Goal: Task Accomplishment & Management: Manage account settings

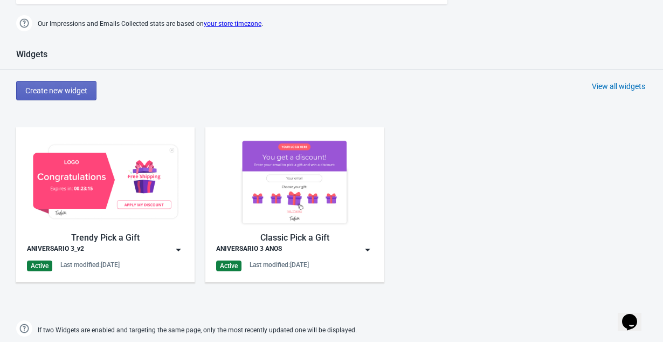
scroll to position [426, 0]
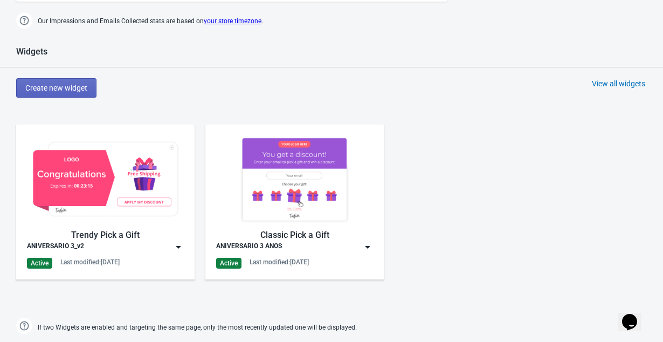
click at [134, 245] on div "ANIVERSARIO 3_v2" at bounding box center [105, 246] width 157 height 11
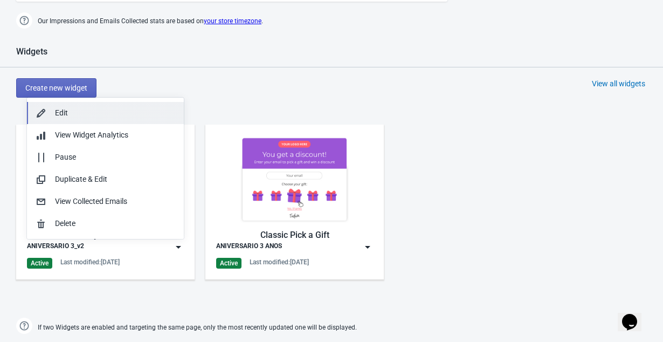
click at [54, 119] on button "Edit" at bounding box center [105, 113] width 157 height 22
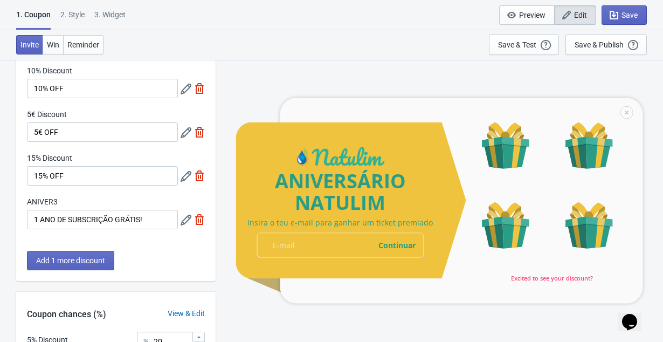
scroll to position [101, 0]
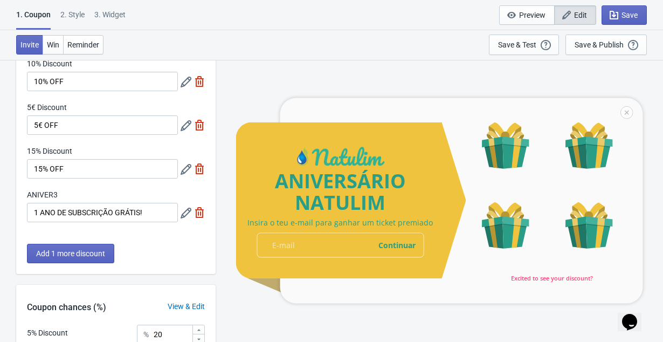
click at [184, 216] on icon at bounding box center [186, 213] width 11 height 11
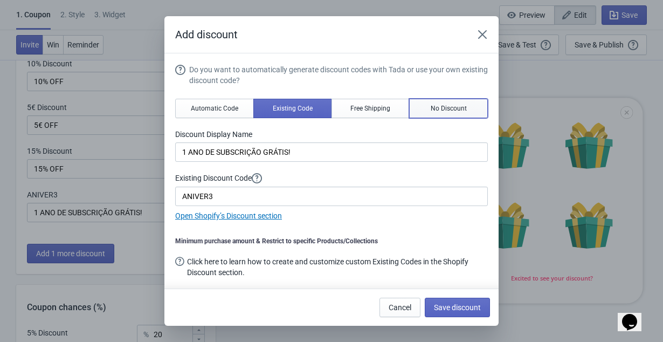
click at [471, 104] on button "No Discount" at bounding box center [448, 108] width 79 height 19
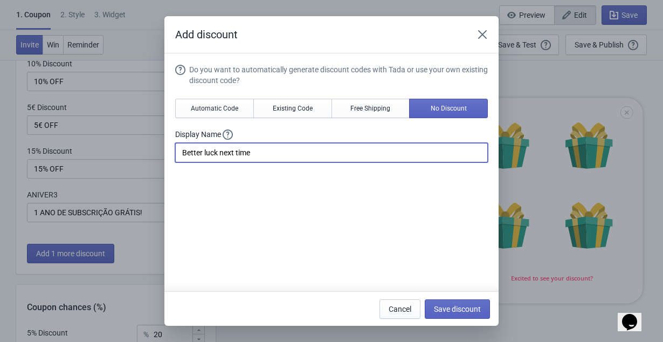
click at [302, 147] on input "Better luck next time" at bounding box center [331, 152] width 313 height 19
type input "1 ANO DE SUBSCRIÇÃO GRÁTIS"
click at [361, 226] on div "Do you want to automatically generate discount codes with Tada or use your own …" at bounding box center [331, 221] width 313 height 314
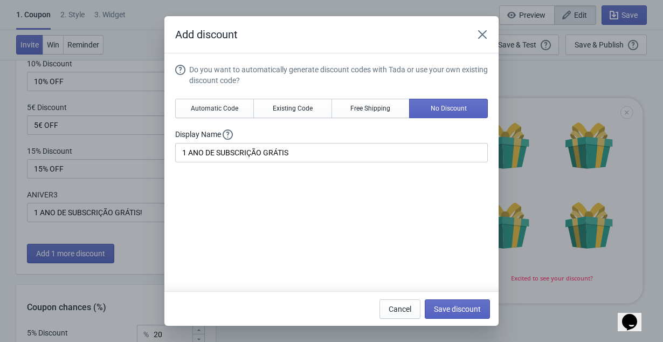
click at [308, 68] on div "Do you want to automatically generate discount codes with Tada or use your own …" at bounding box center [338, 75] width 299 height 22
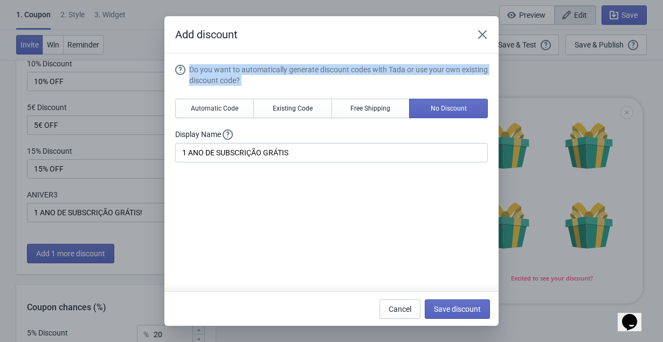
click at [308, 68] on div "Do you want to automatically generate discount codes with Tada or use your own …" at bounding box center [338, 75] width 299 height 22
click at [208, 110] on span "Automatic Code" at bounding box center [214, 108] width 47 height 9
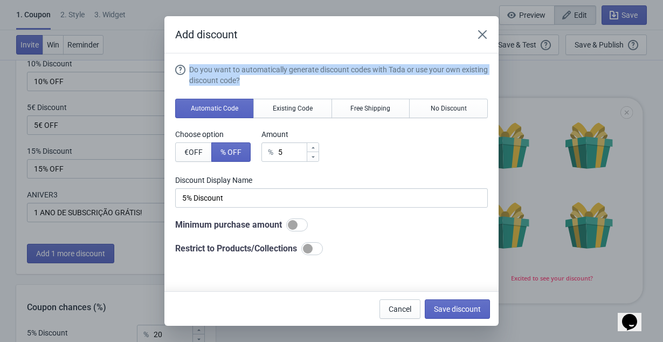
click at [298, 227] on div at bounding box center [293, 225] width 10 height 10
click at [300, 227] on div at bounding box center [297, 224] width 22 height 13
checkbox input "false"
click at [313, 247] on div at bounding box center [312, 248] width 22 height 13
checkbox input "true"
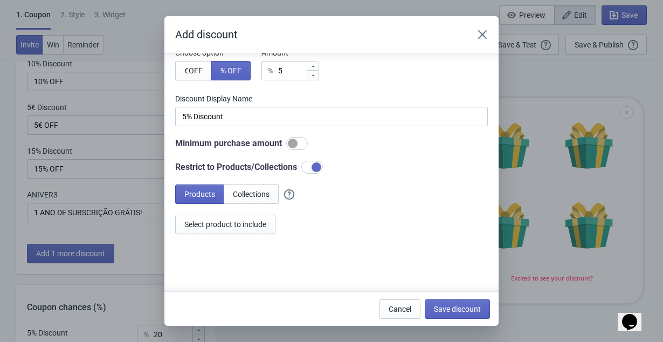
scroll to position [91, 0]
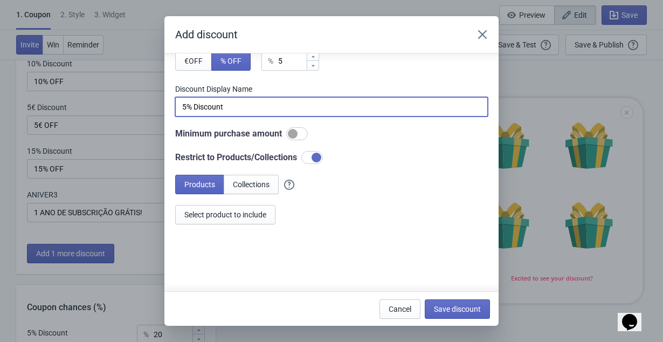
click at [274, 106] on input "5% Discount" at bounding box center [331, 106] width 313 height 19
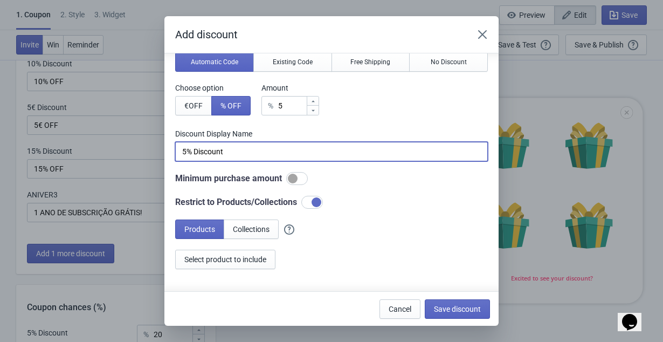
scroll to position [45, 0]
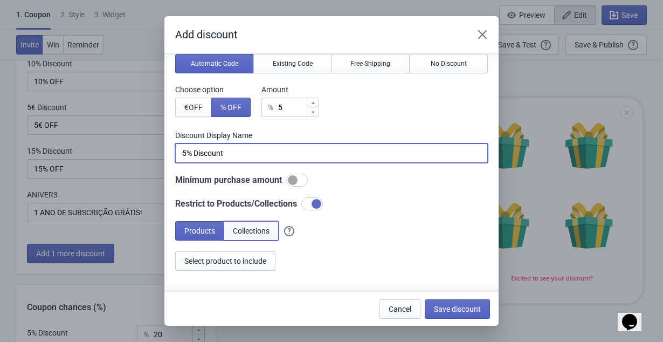
click at [249, 226] on span "Collections" at bounding box center [251, 230] width 37 height 9
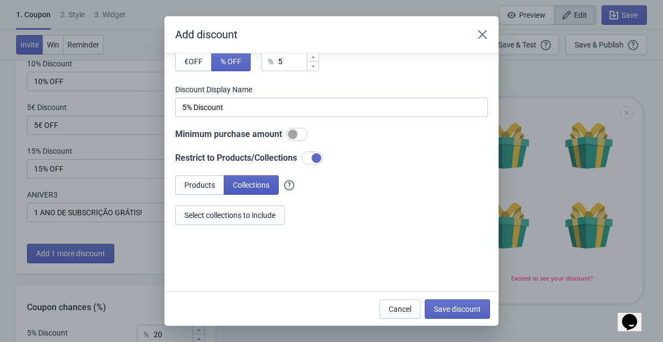
scroll to position [96, 0]
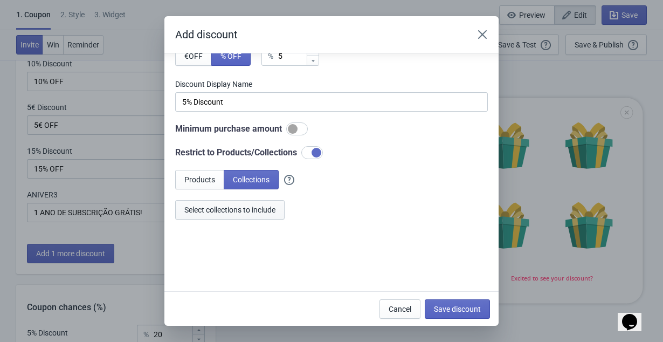
click at [241, 211] on span "Select collections to include" at bounding box center [229, 209] width 91 height 9
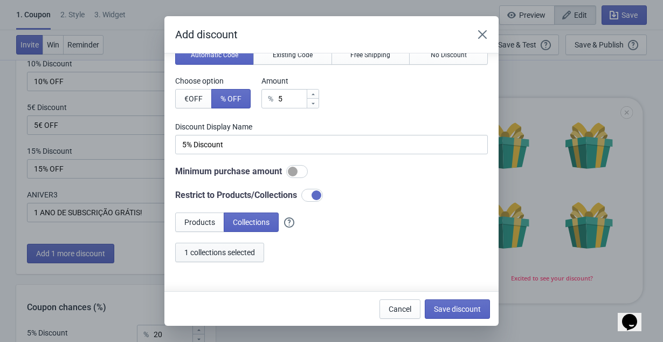
scroll to position [52, 0]
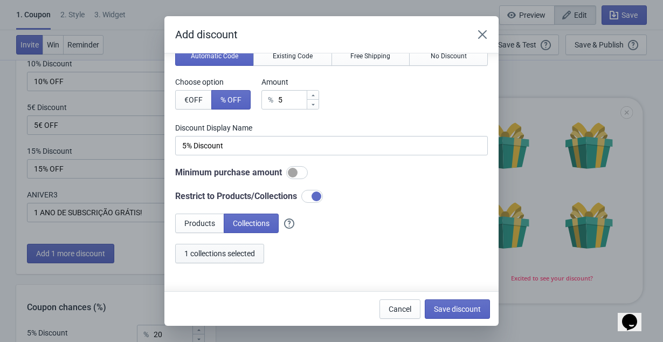
click at [415, 240] on div "Products Collections 1 collections selected" at bounding box center [331, 238] width 313 height 50
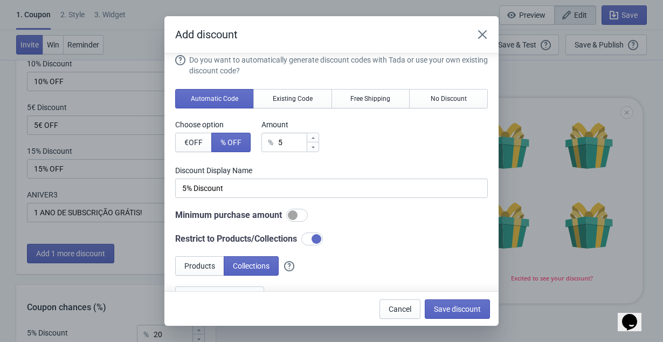
scroll to position [0, 0]
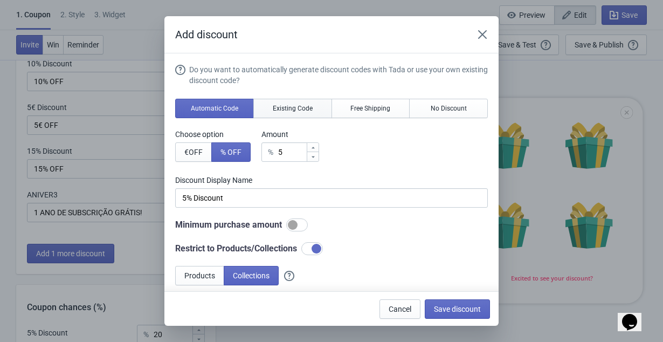
click at [291, 113] on button "Existing Code" at bounding box center [292, 108] width 79 height 19
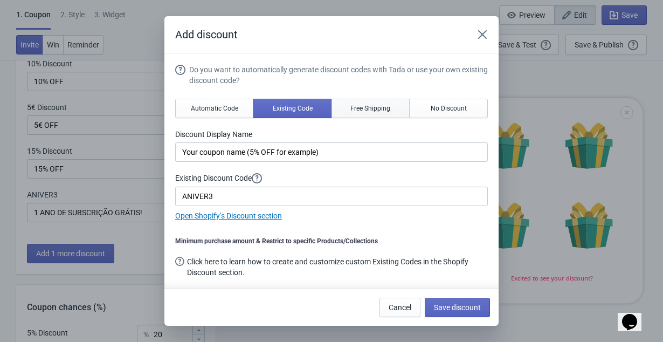
click at [362, 108] on span "Free Shipping" at bounding box center [370, 108] width 40 height 9
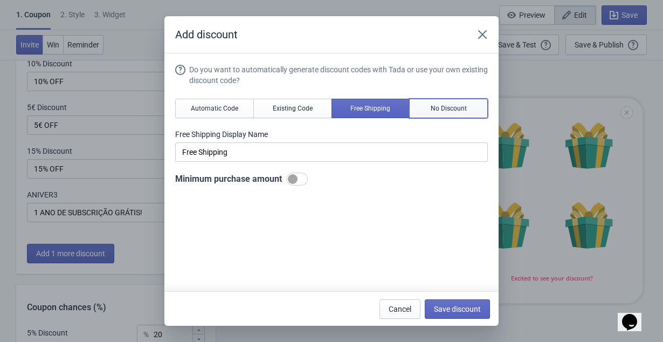
click at [433, 107] on span "No Discount" at bounding box center [449, 108] width 36 height 9
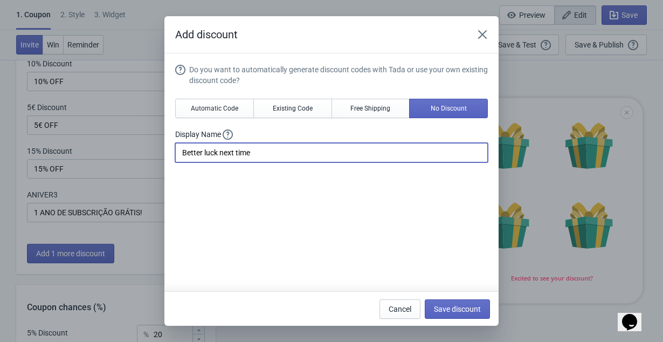
click at [325, 157] on input "Better luck next time" at bounding box center [331, 152] width 313 height 19
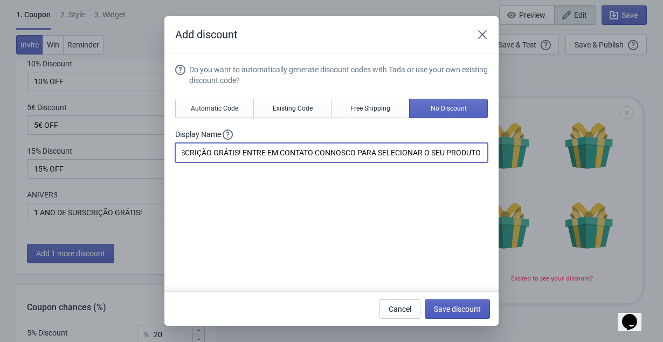
type input "1 ANO DE SUBSCRIÇÃO GRÁTIS! ENTRE EM CONTATO CONNOSCO PARA SELECIONAR O SEU PRO…"
click at [466, 305] on span "Save discount" at bounding box center [457, 309] width 47 height 9
type input "1 ANO DE SUBSCRIÇÃO GRÁTIS! ENTRE EM CONTATO CONNOSCO PARA SELECIONAR O SEU PRO…"
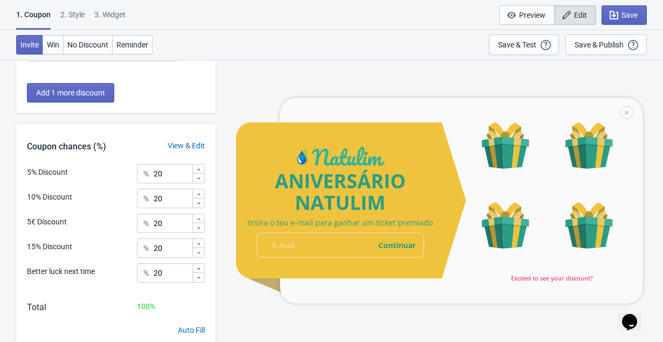
scroll to position [262, 0]
click at [157, 278] on input "20" at bounding box center [172, 271] width 39 height 19
type input "5"
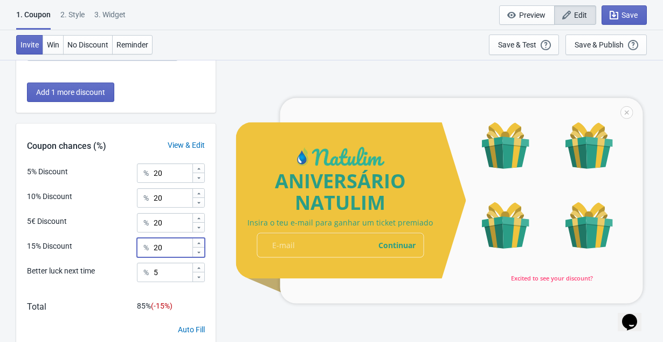
click at [161, 251] on input "20" at bounding box center [172, 247] width 39 height 19
click at [166, 251] on input "15" at bounding box center [172, 247] width 39 height 19
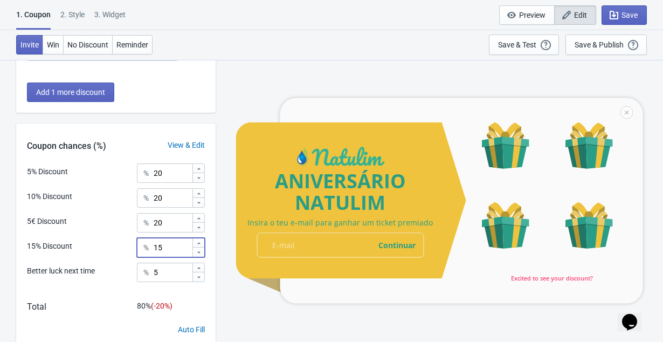
click at [166, 251] on input "15" at bounding box center [172, 247] width 39 height 19
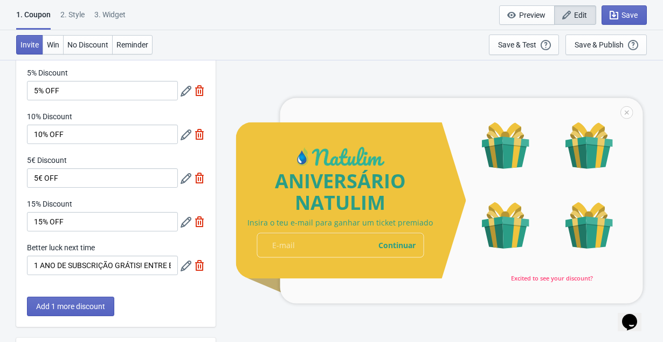
scroll to position [45, 0]
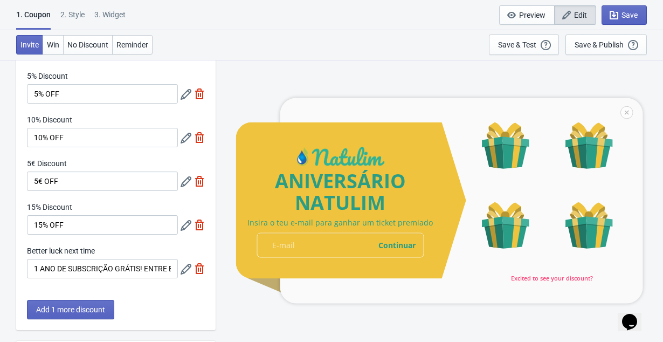
type input "15"
click at [186, 181] on icon at bounding box center [186, 181] width 11 height 11
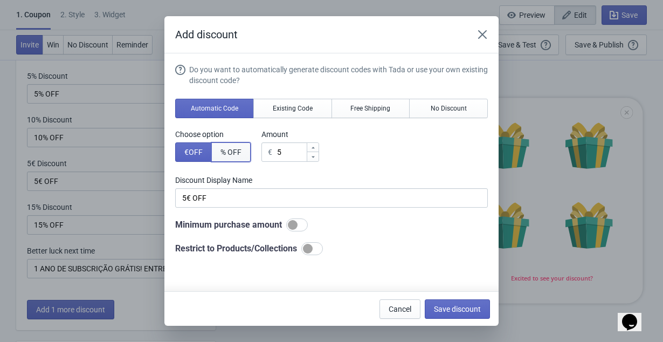
click at [232, 148] on span "% OFF" at bounding box center [230, 152] width 21 height 9
type input "5% Discount"
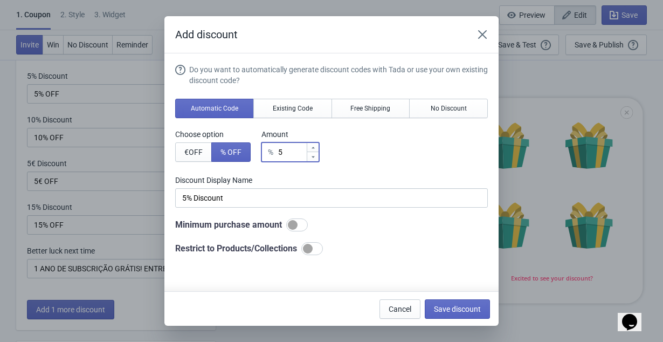
click at [285, 154] on input "5" at bounding box center [292, 151] width 29 height 19
type input "1"
type input "1% Discount"
type input "15"
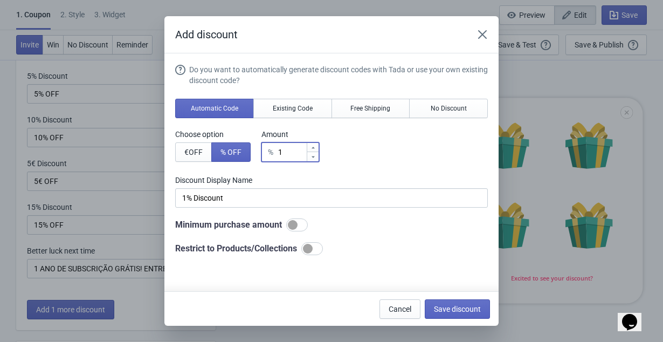
type input "15% Discount"
type input "15"
click at [454, 309] on span "Save discount" at bounding box center [457, 309] width 47 height 9
type input "15% Discount"
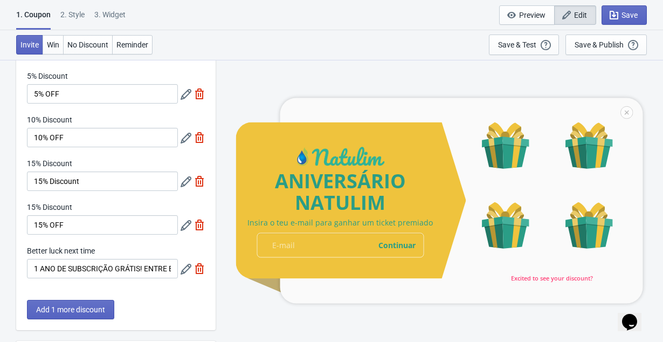
click at [186, 227] on icon at bounding box center [186, 225] width 11 height 11
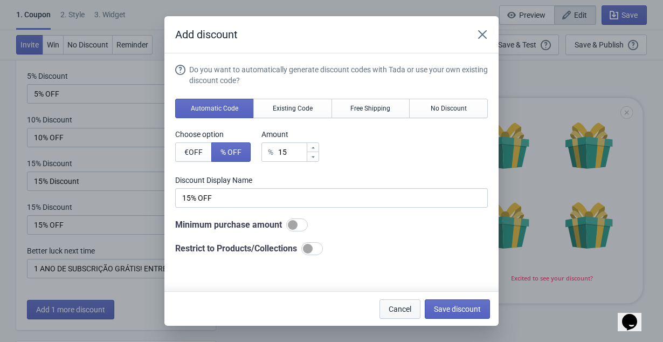
click at [395, 310] on span "Cancel" at bounding box center [400, 309] width 23 height 9
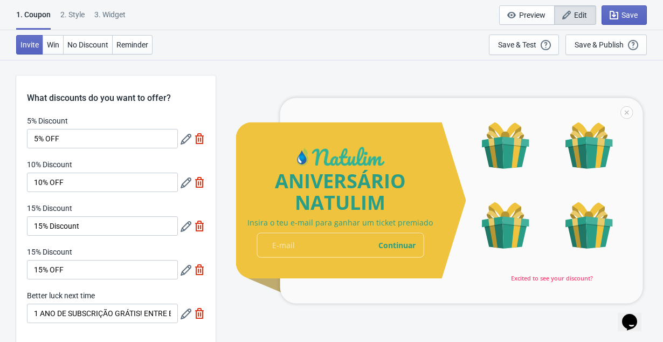
scroll to position [45, 0]
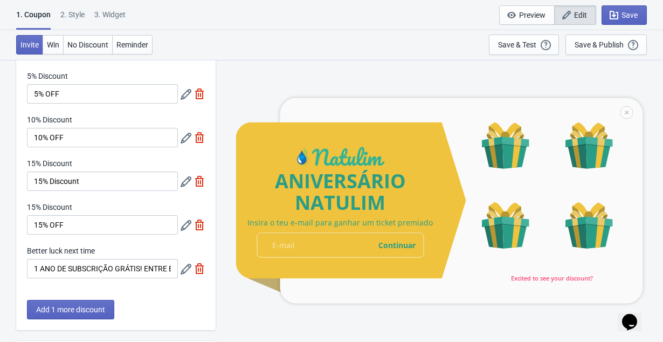
click at [202, 226] on img at bounding box center [199, 224] width 11 height 11
type input "25"
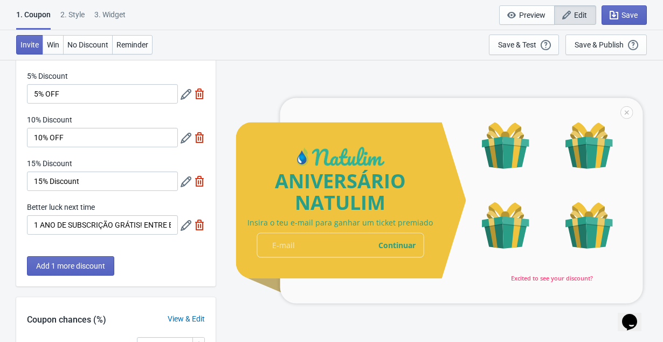
click at [203, 280] on div "Add 1 more discount" at bounding box center [115, 271] width 199 height 30
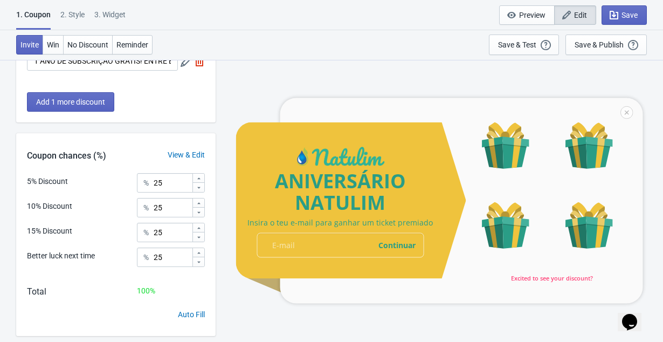
scroll to position [216, 0]
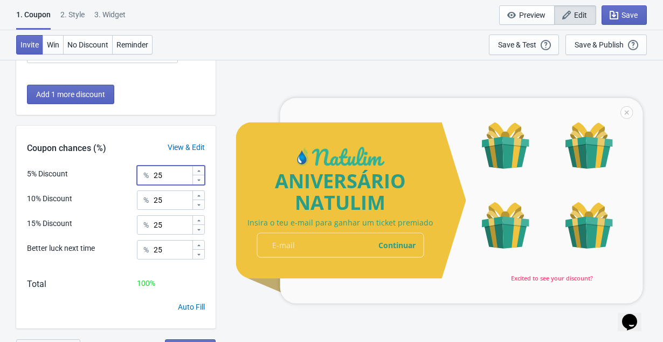
click at [171, 173] on input "25" at bounding box center [172, 174] width 39 height 19
type input "50"
click at [175, 245] on input "25" at bounding box center [172, 249] width 39 height 19
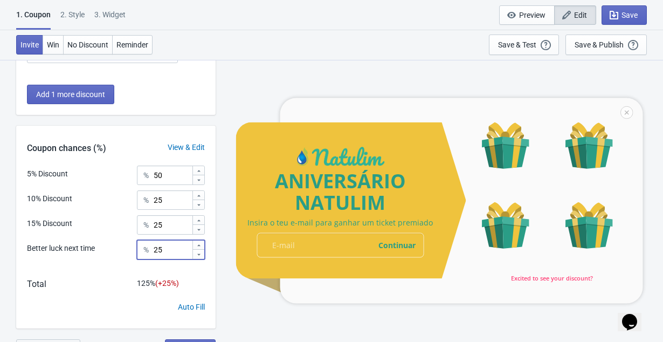
click at [175, 245] on input "25" at bounding box center [172, 249] width 39 height 19
type input "5"
click at [176, 225] on input "25" at bounding box center [172, 224] width 39 height 19
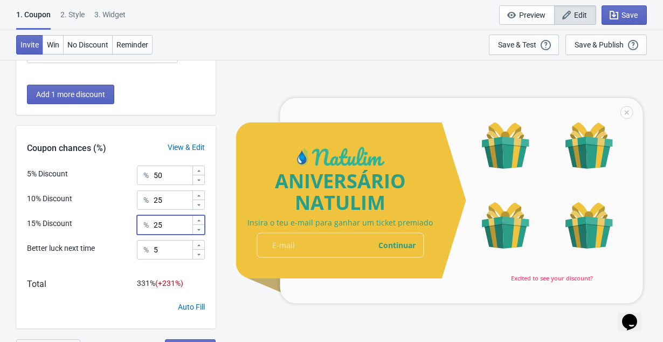
type input "2"
type input "15"
click at [172, 198] on input "25" at bounding box center [172, 199] width 39 height 19
type input "2"
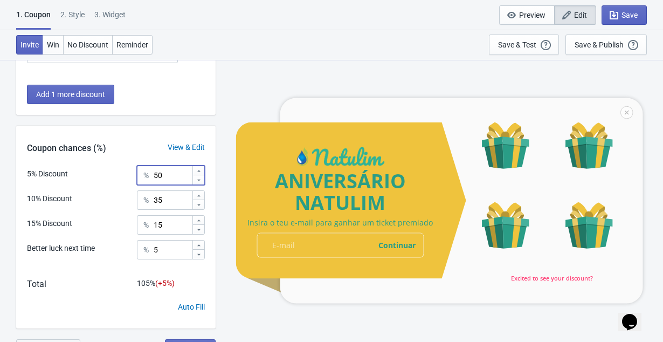
click at [169, 178] on input "50" at bounding box center [172, 174] width 39 height 19
click at [171, 195] on input "35" at bounding box center [172, 199] width 39 height 19
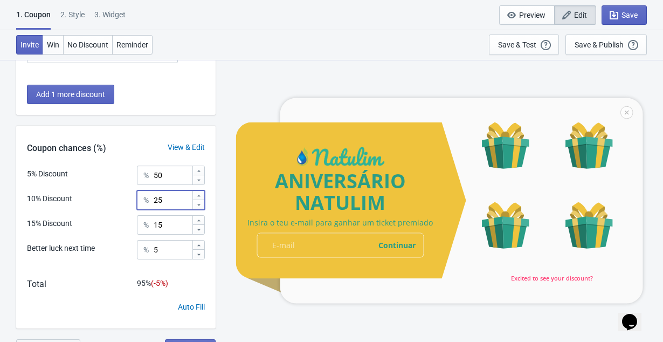
type input "25"
click at [173, 180] on input "50" at bounding box center [172, 174] width 39 height 19
type input "55"
click at [226, 296] on div "ANIVERSÁRIO NATULIM Insira o teu e-mail para ganhar um ticket premiado email-in…" at bounding box center [439, 200] width 437 height 282
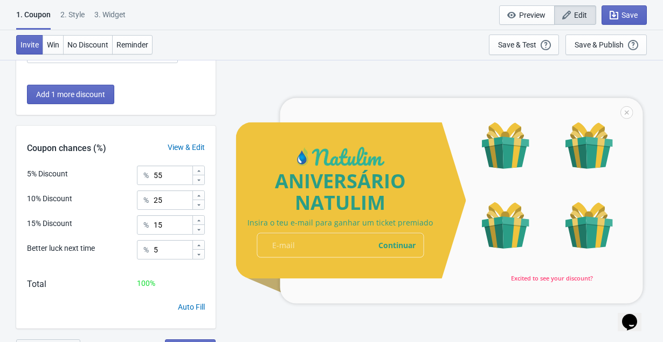
click at [182, 147] on div "View & Edit" at bounding box center [186, 147] width 59 height 11
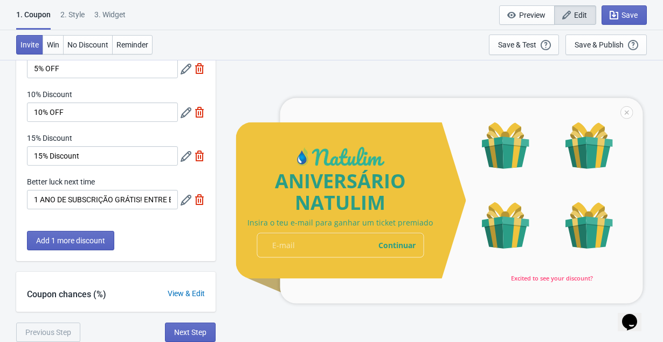
scroll to position [70, 0]
click at [199, 291] on div "View & Edit" at bounding box center [186, 293] width 59 height 11
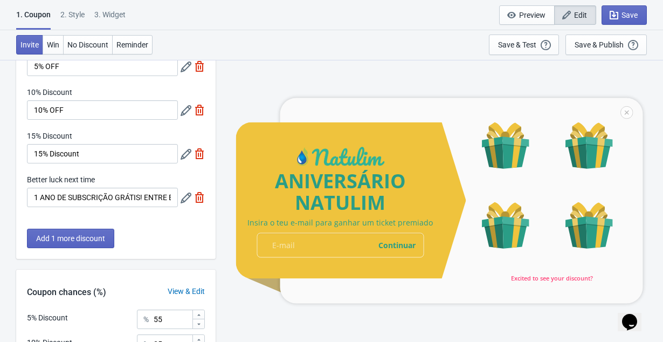
scroll to position [47, 0]
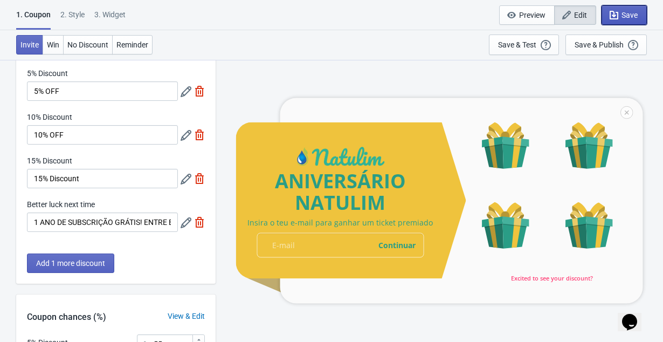
click at [621, 14] on span "Save" at bounding box center [629, 15] width 16 height 9
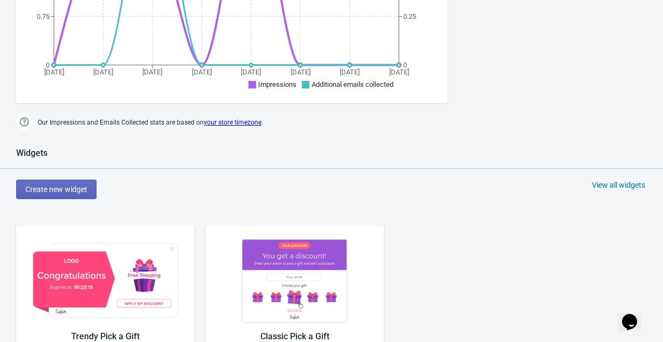
scroll to position [326, 0]
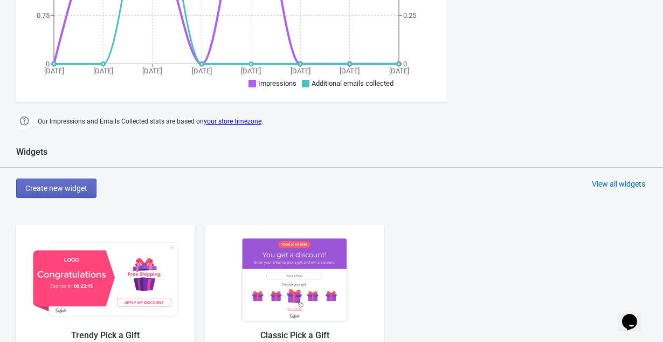
click at [134, 254] on img at bounding box center [105, 280] width 157 height 88
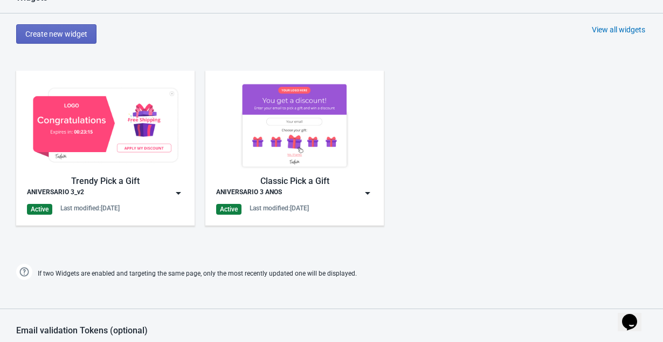
scroll to position [480, 0]
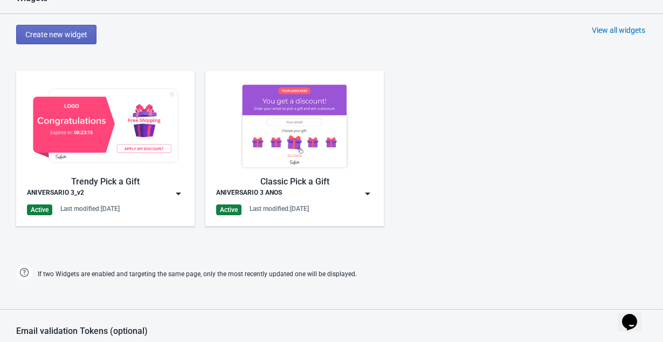
click at [180, 196] on img at bounding box center [178, 193] width 11 height 11
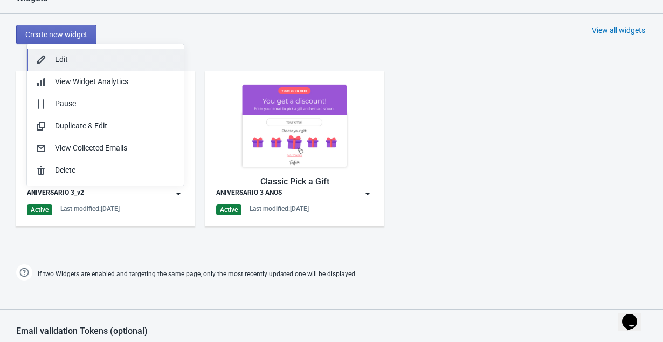
click at [92, 56] on div "Edit" at bounding box center [115, 59] width 120 height 11
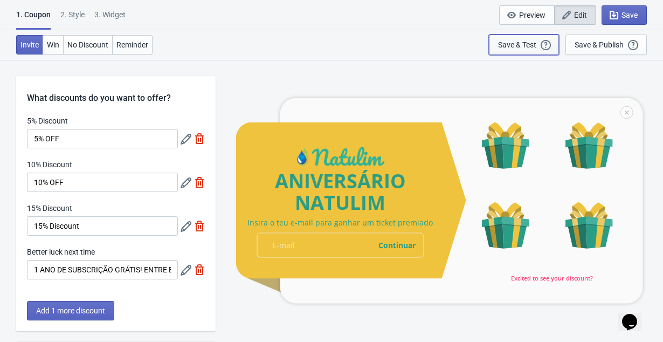
click at [523, 43] on div "Save & Test" at bounding box center [517, 44] width 38 height 9
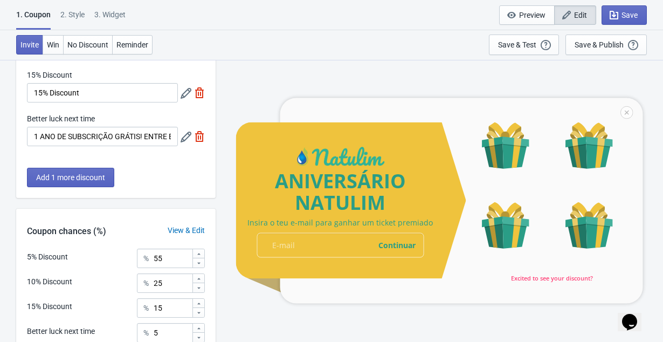
scroll to position [233, 0]
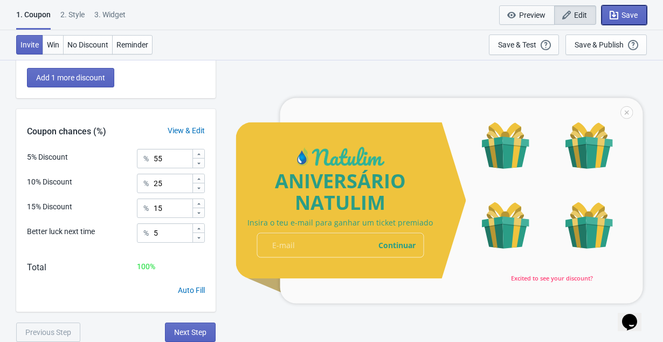
drag, startPoint x: 611, startPoint y: 12, endPoint x: 521, endPoint y: 19, distance: 89.7
click at [520, 21] on div "Preview Edit Save" at bounding box center [573, 14] width 148 height 19
click at [521, 19] on span "Preview" at bounding box center [532, 15] width 26 height 9
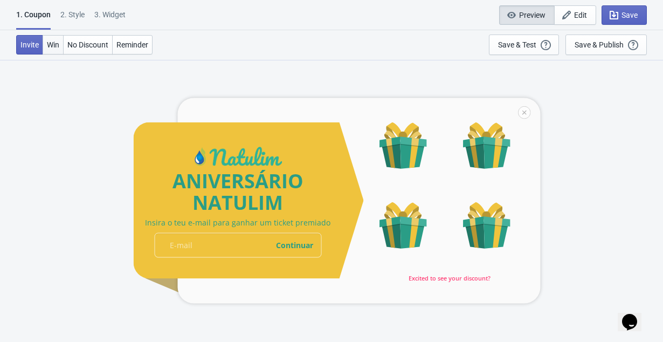
click at [52, 47] on span "Win" at bounding box center [53, 44] width 12 height 9
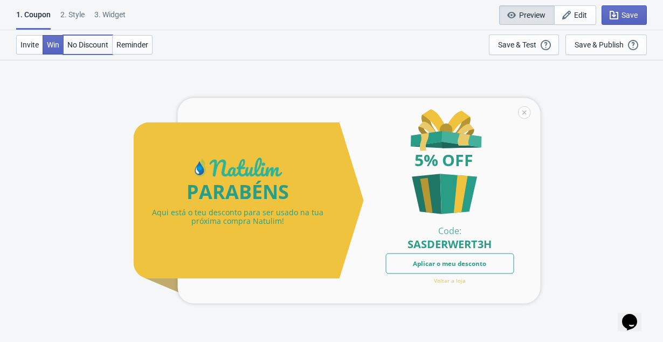
click at [82, 47] on span "No Discount" at bounding box center [87, 44] width 41 height 9
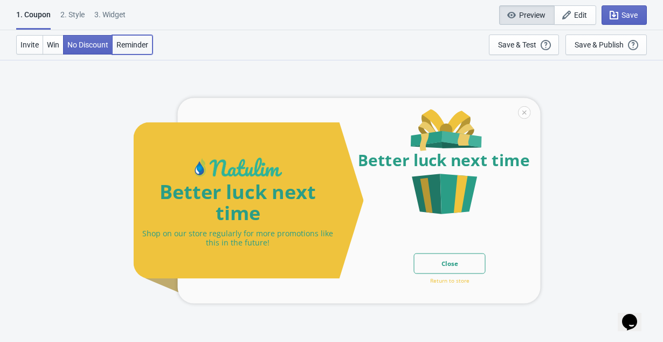
click at [140, 46] on span "Reminder" at bounding box center [132, 44] width 32 height 9
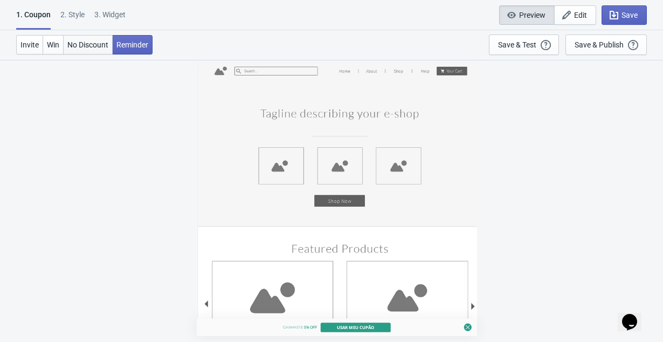
click at [80, 46] on span "No Discount" at bounding box center [87, 44] width 41 height 9
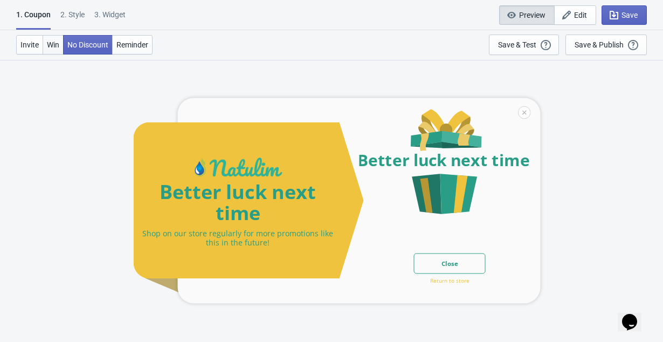
click at [52, 45] on span "Win" at bounding box center [53, 44] width 12 height 9
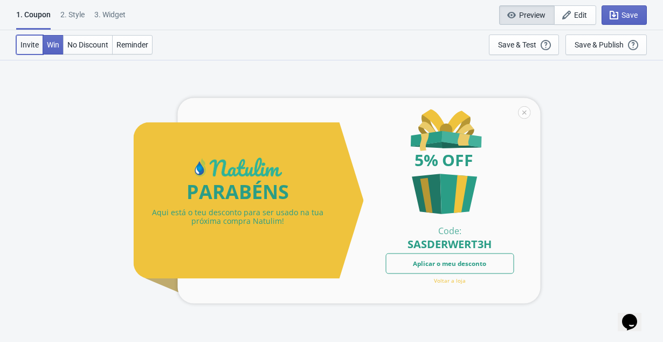
click at [31, 48] on span "Invite" at bounding box center [29, 44] width 18 height 9
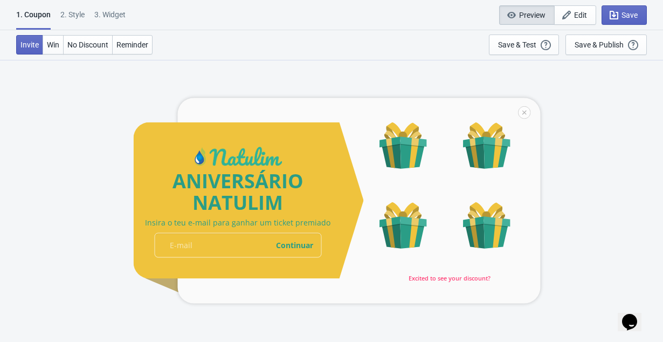
click at [106, 17] on div "3. Widget" at bounding box center [109, 18] width 31 height 19
select select "specificURL"
select select "once"
select select "1"
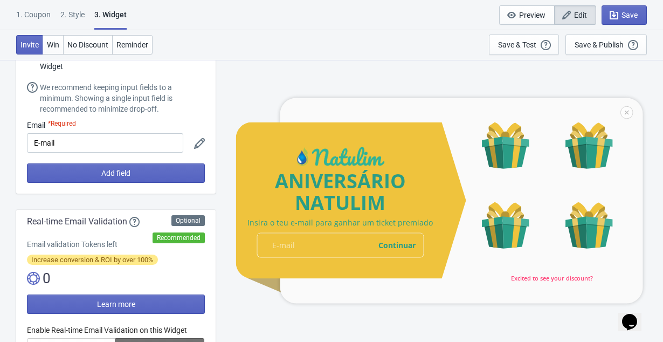
scroll to position [0, 0]
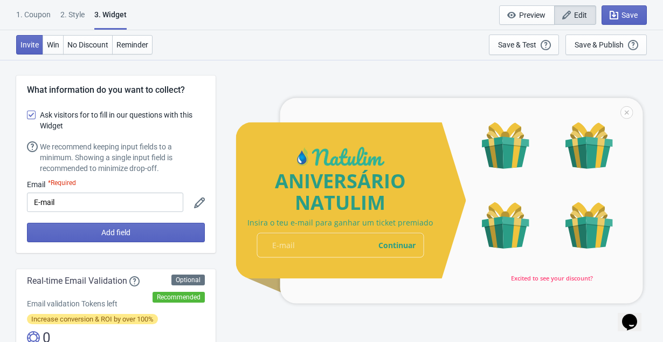
click at [77, 17] on div "2 . Style" at bounding box center [72, 18] width 24 height 19
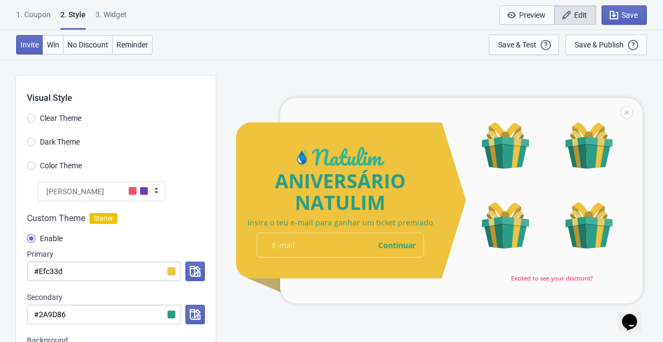
click at [29, 12] on div "1. Coupon" at bounding box center [33, 18] width 34 height 19
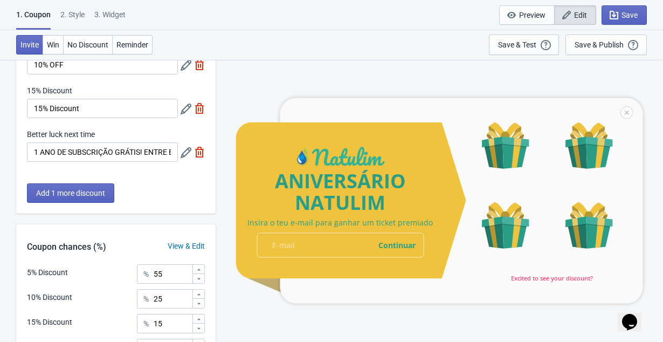
scroll to position [119, 0]
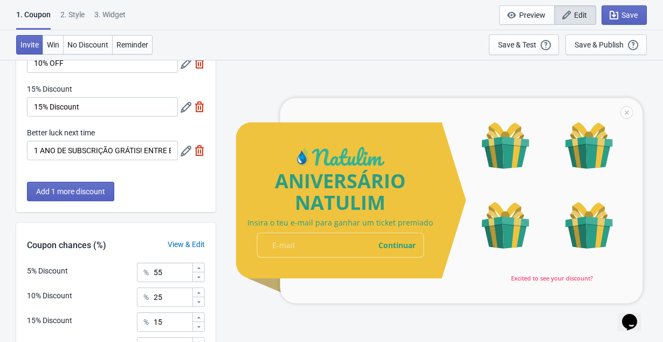
click at [188, 152] on icon at bounding box center [186, 151] width 11 height 11
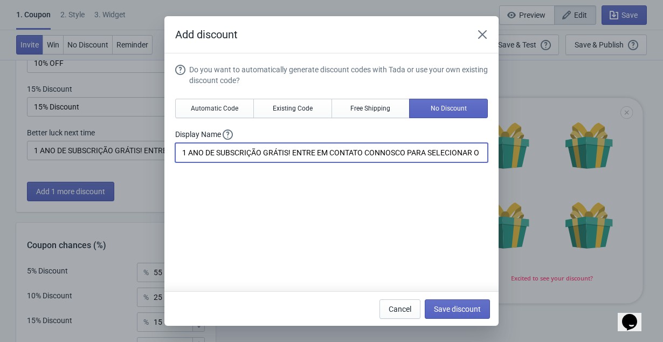
click at [282, 162] on input "1 ANO DE SUBSCRIÇÃO GRÁTIS! ENTRE EM CONTATO CONNOSCO PARA SELECIONAR O SEU PRO…" at bounding box center [331, 152] width 313 height 19
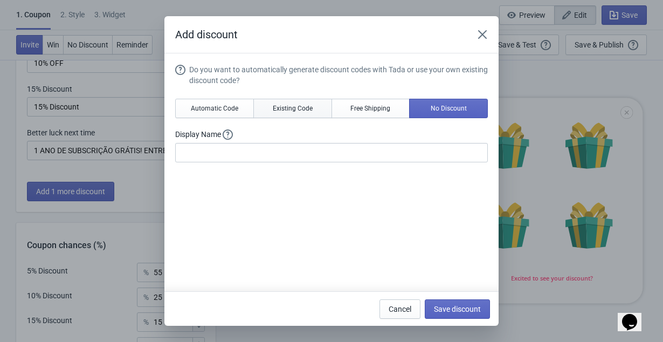
click at [277, 106] on span "Existing Code" at bounding box center [293, 108] width 40 height 9
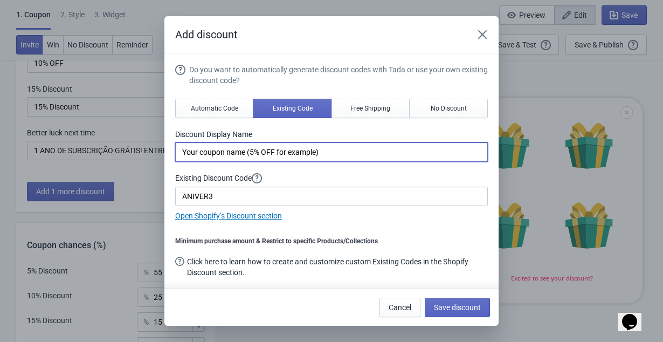
click at [267, 158] on input "Your coupon name (5% OFF for example)" at bounding box center [331, 151] width 313 height 19
paste input "1 ANO DE SUBSCRIÇÃO GRÁTIS! ENTRE EM CONTATO CONNOSCO PARA SELECIONAR O SEU PRO…"
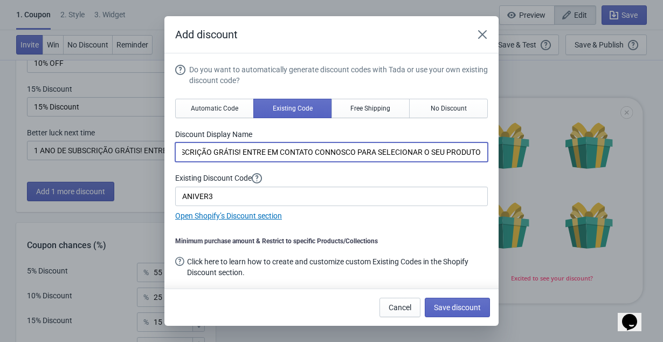
click at [230, 152] on input "1 ANO DE SUBSCRIÇÃO GRÁTIS! ENTRE EM CONTATO CONNOSCO PARA SELECIONAR O SEU PRO…" at bounding box center [331, 151] width 313 height 19
type input "1 ANO DE SUBSCRIÇÃO GRÁTIS!"
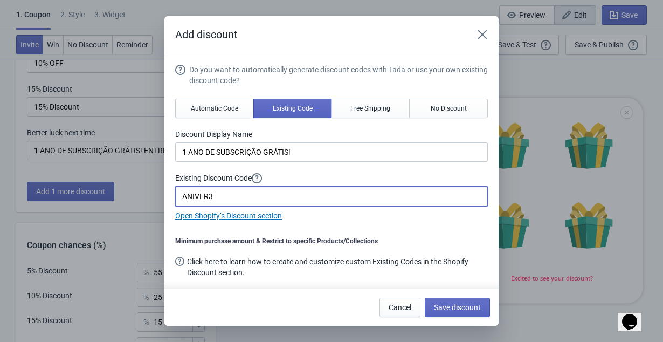
click at [232, 194] on input "ANIVER3" at bounding box center [331, 195] width 313 height 19
paste input "ENTRE EM CONTATO CONNOSCO PARA SELECIONAR O SEU PRODUTO"
type input "ENTRE EM CONTATO CONNOSCO PARA SELECIONAR O SEU PRODUTO"
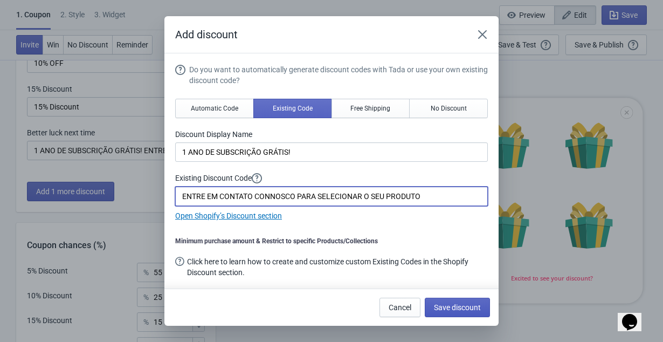
click at [449, 309] on span "Save discount" at bounding box center [457, 307] width 47 height 9
type input "1 ANO DE SUBSCRIÇÃO GRÁTIS!"
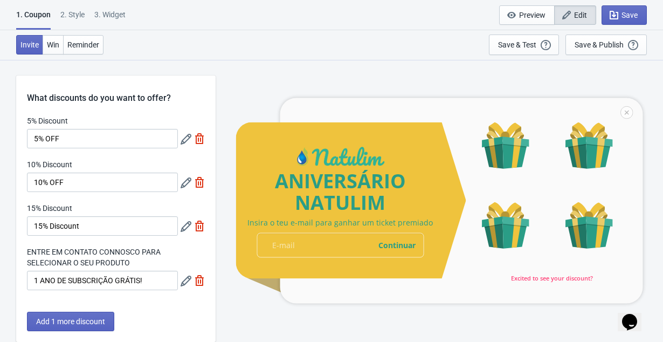
scroll to position [119, 0]
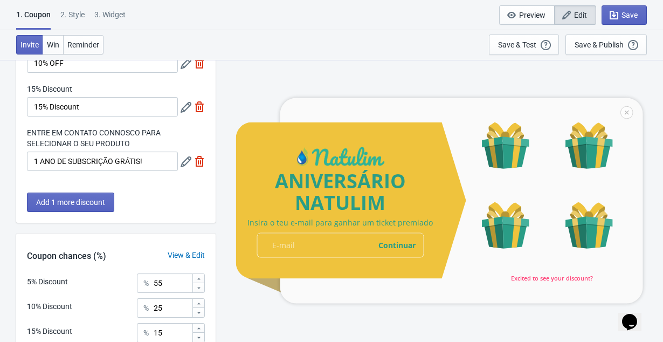
click at [217, 30] on div "1. Coupon 2 . Style 3. Widget 1. Coupon 2 . Style 3. Widget Save and Exit Previ…" at bounding box center [331, 15] width 663 height 30
click at [517, 19] on span "Preview" at bounding box center [526, 15] width 37 height 11
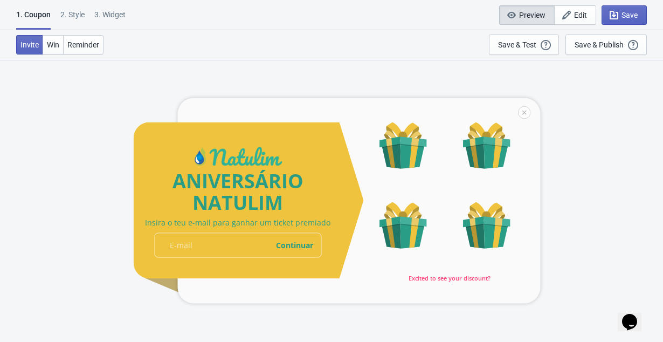
click at [396, 158] on div at bounding box center [337, 200] width 407 height 205
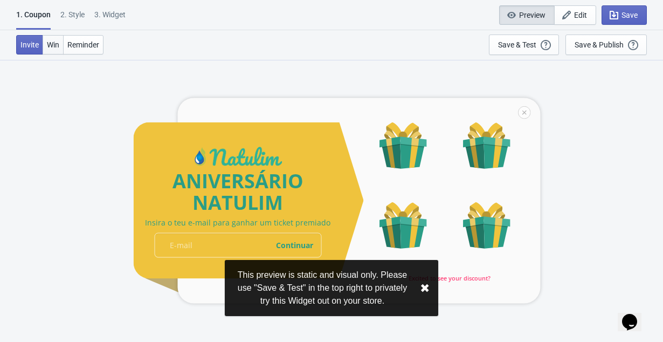
click at [53, 46] on span "Win" at bounding box center [53, 44] width 12 height 9
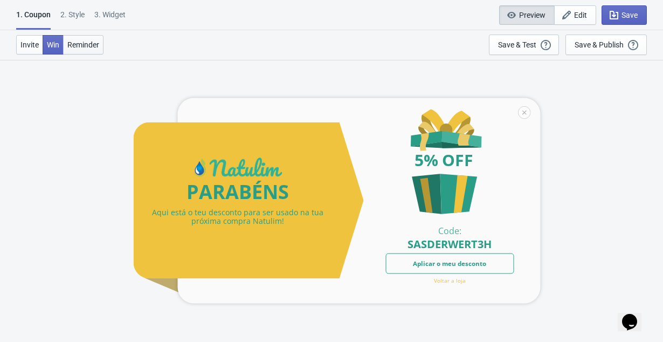
click at [79, 47] on span "Reminder" at bounding box center [83, 44] width 32 height 9
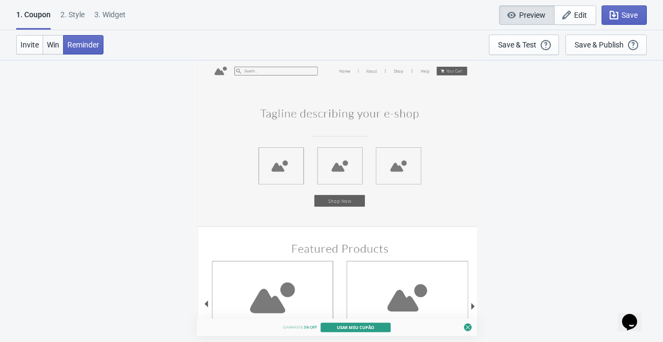
click at [51, 46] on span "Win" at bounding box center [53, 44] width 12 height 9
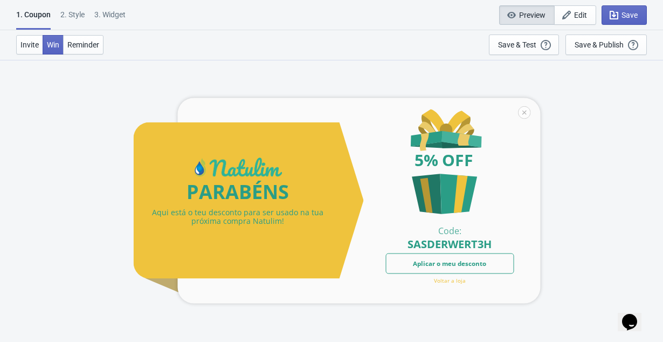
click at [439, 271] on div at bounding box center [337, 200] width 407 height 205
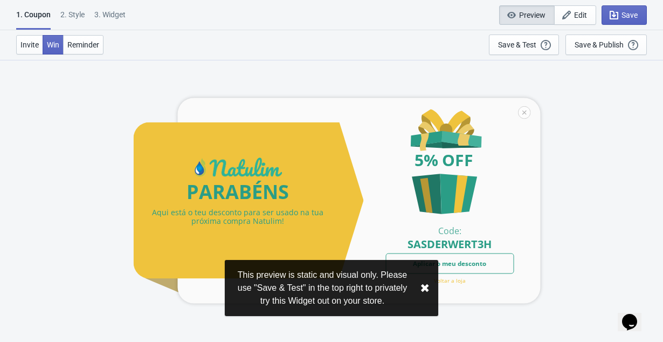
click at [440, 281] on div at bounding box center [337, 200] width 407 height 205
click at [430, 197] on div at bounding box center [337, 200] width 407 height 205
click at [24, 44] on span "Invite" at bounding box center [29, 44] width 18 height 9
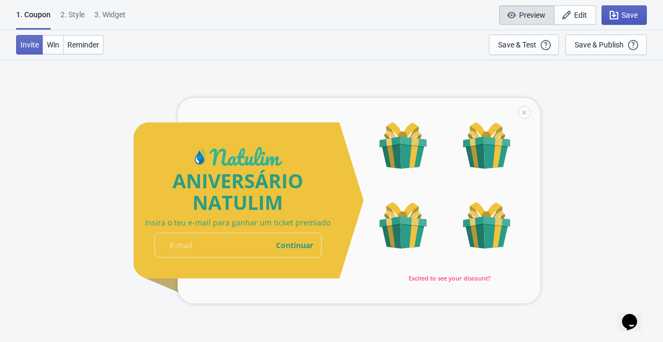
click at [616, 18] on icon "button" at bounding box center [614, 15] width 11 height 11
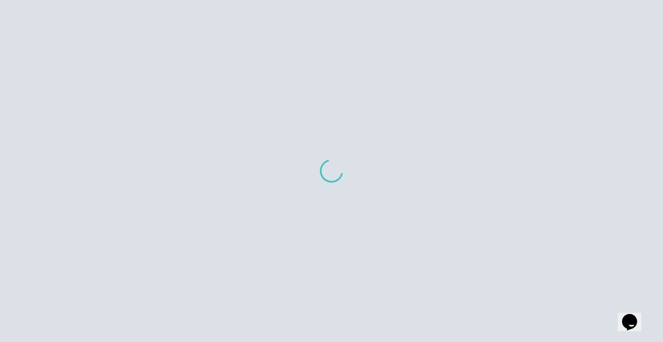
scroll to position [11, 0]
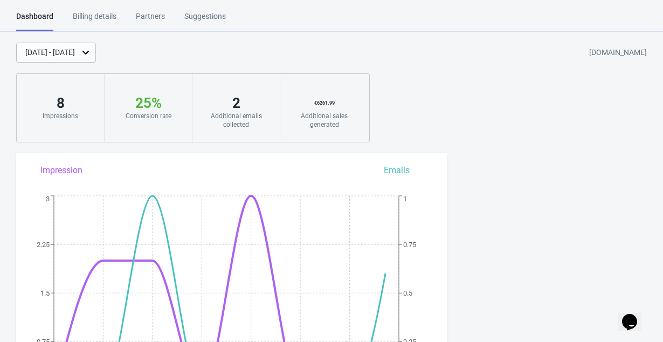
click at [499, 122] on div "[DATE] - [DATE] [DOMAIN_NAME] 8 Impressions 25 % Your Tada Widget has a convers…" at bounding box center [331, 93] width 663 height 100
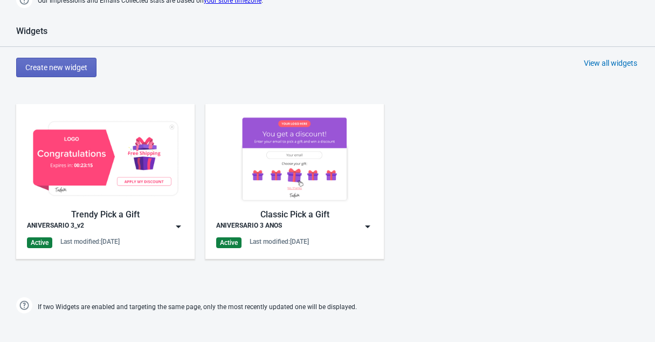
scroll to position [451, 0]
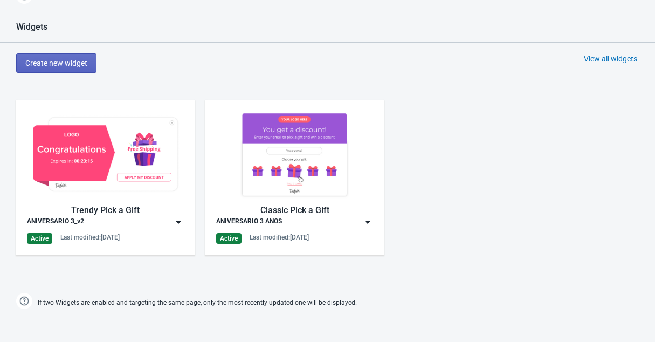
click at [171, 226] on div "ANIVERSARIO 3_v2" at bounding box center [105, 222] width 157 height 11
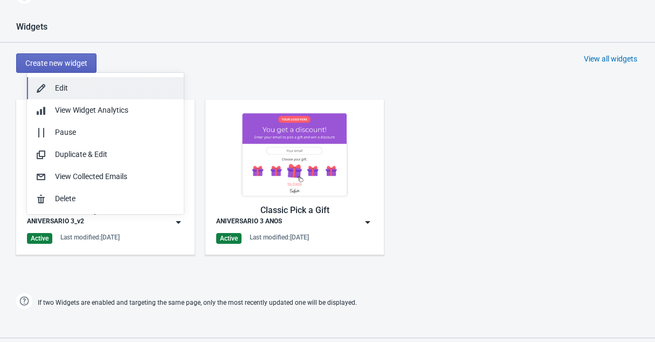
click at [70, 91] on div "Edit" at bounding box center [115, 87] width 120 height 11
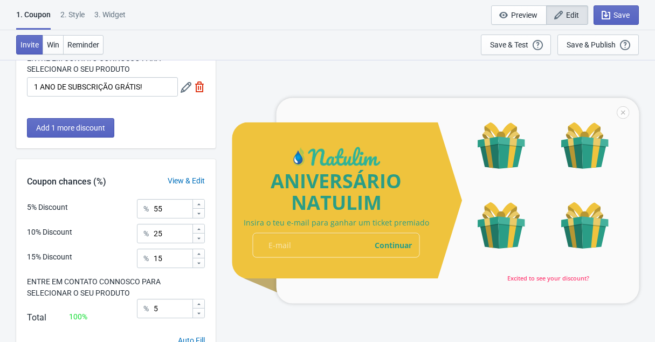
scroll to position [244, 0]
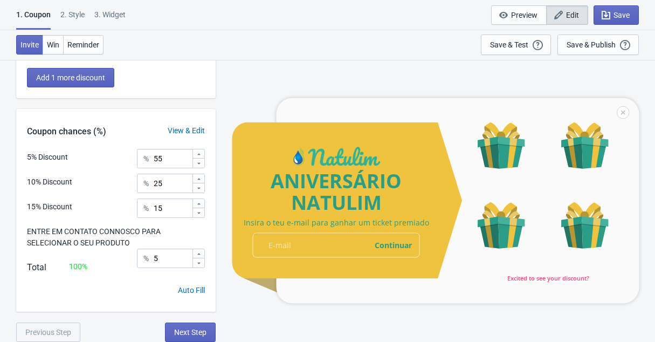
click at [184, 290] on div "Auto Fill" at bounding box center [191, 290] width 27 height 11
type input "25"
click at [168, 255] on input "25" at bounding box center [172, 257] width 39 height 19
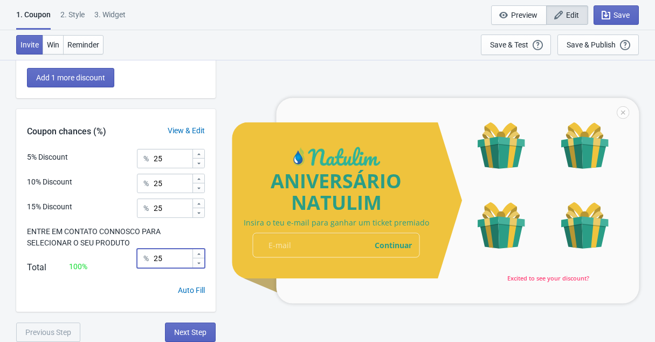
click at [168, 255] on input "25" at bounding box center [172, 257] width 39 height 19
type input "0"
type input "0.5"
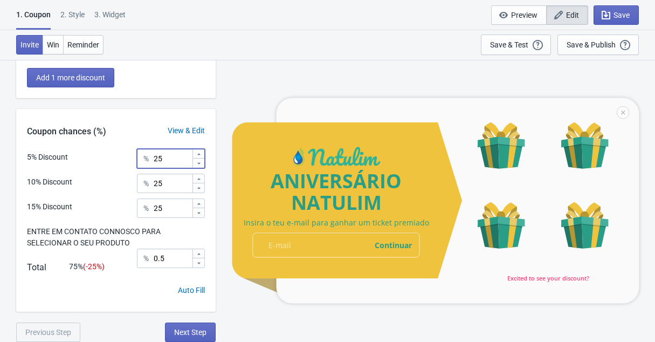
click at [171, 162] on input "25" at bounding box center [172, 158] width 39 height 19
type input "60"
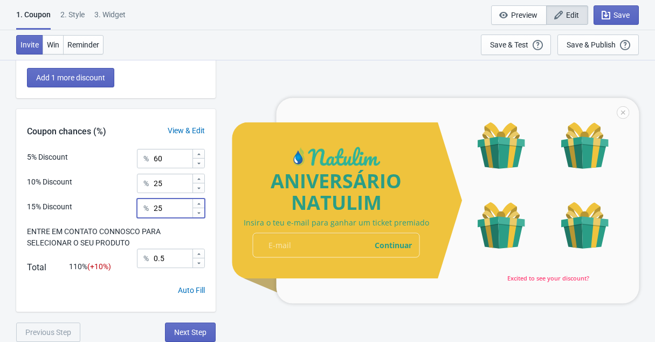
click at [172, 208] on input "25" at bounding box center [172, 207] width 39 height 19
type input "2"
type input "15"
click at [124, 307] on div "Auto Fill" at bounding box center [115, 298] width 199 height 27
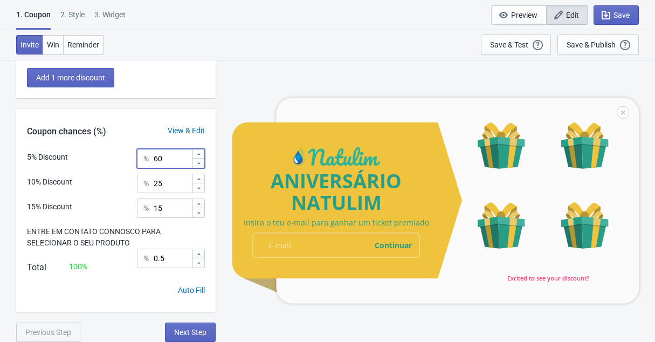
click at [157, 161] on input "60" at bounding box center [172, 158] width 39 height 19
type input "70"
click at [161, 186] on input "25" at bounding box center [172, 183] width 39 height 19
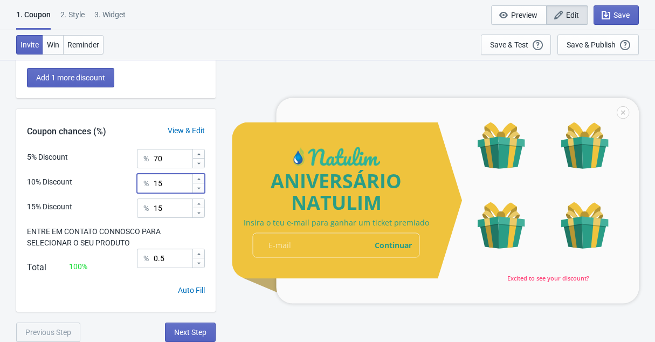
type input "15"
click at [137, 302] on div "Auto Fill" at bounding box center [115, 298] width 199 height 27
click at [162, 307] on div "Auto Fill" at bounding box center [115, 298] width 199 height 27
click at [609, 15] on icon "button" at bounding box center [606, 15] width 9 height 9
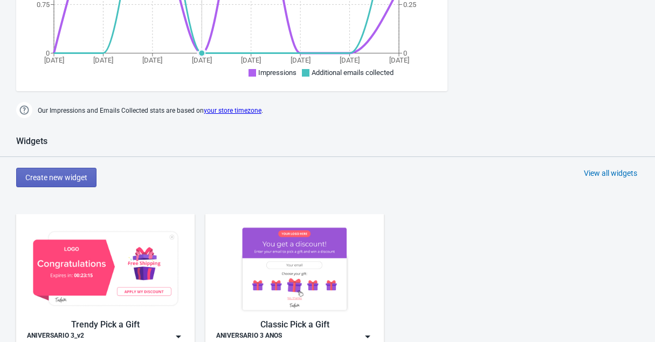
scroll to position [455, 0]
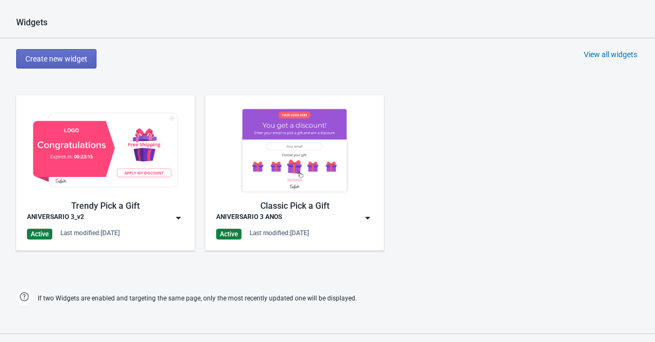
click at [148, 203] on div "Trendy Pick a Gift" at bounding box center [105, 205] width 157 height 13
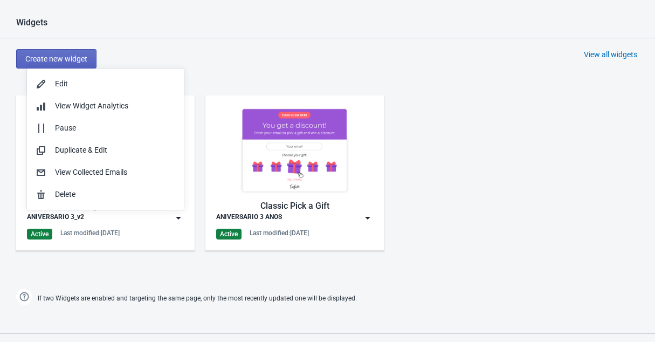
click at [465, 201] on div "Trendy Pick a Gift ANIVERSARIO 3_v2 Active Last modified: [DATE] Classic Pick a…" at bounding box center [327, 182] width 655 height 194
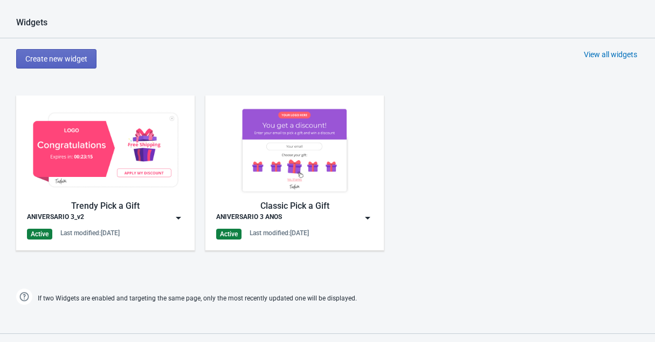
click at [465, 201] on div "Trendy Pick a Gift ANIVERSARIO 3_v2 Active Last modified: [DATE] Classic Pick a…" at bounding box center [327, 182] width 655 height 194
